Goal: Ask a question

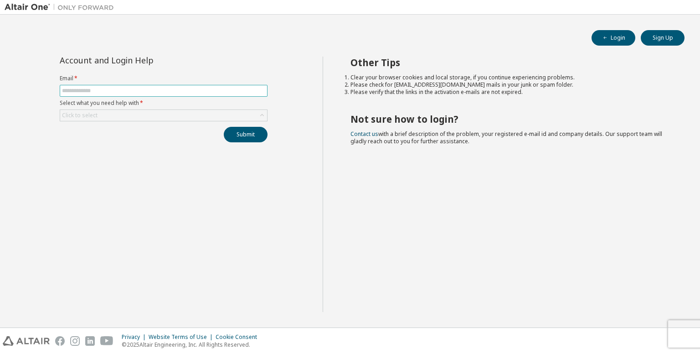
click at [181, 85] on span at bounding box center [164, 91] width 208 height 12
drag, startPoint x: 150, startPoint y: 86, endPoint x: 80, endPoint y: 90, distance: 69.4
click at [80, 90] on input "text" at bounding box center [163, 90] width 203 height 7
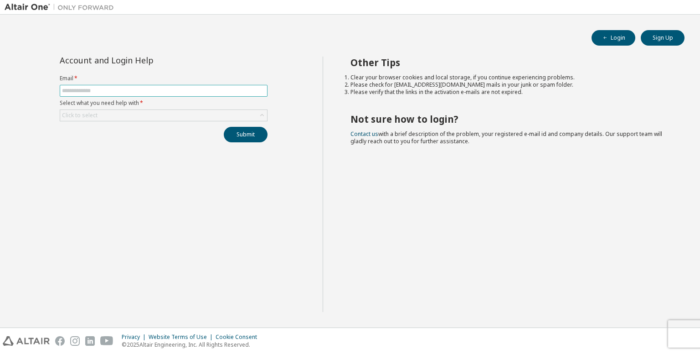
type input "**********"
click at [122, 119] on div "Click to select" at bounding box center [163, 115] width 207 height 11
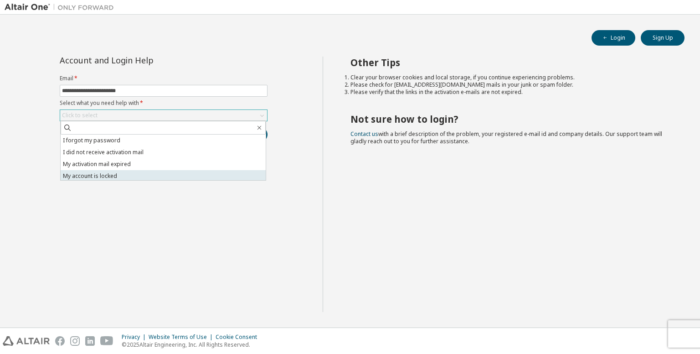
click at [140, 179] on li "My account is locked" at bounding box center [163, 176] width 205 height 12
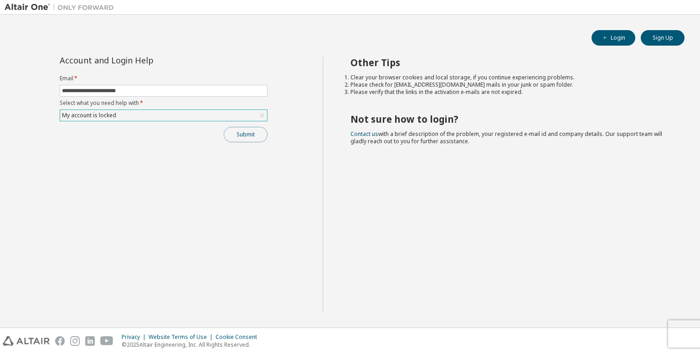
click at [253, 135] on button "Submit" at bounding box center [246, 134] width 44 height 15
